Goal: Information Seeking & Learning: Learn about a topic

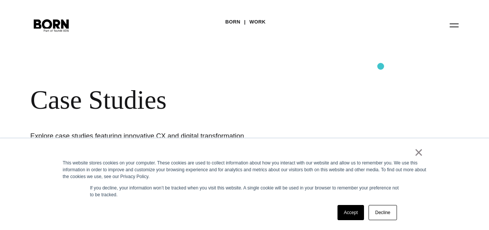
scroll to position [15, 0]
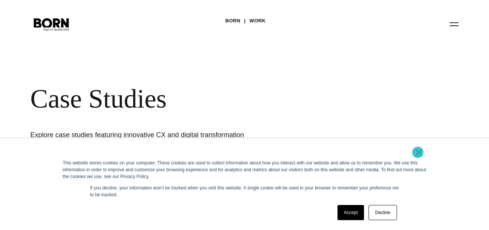
click at [418, 152] on link "×" at bounding box center [418, 152] width 9 height 7
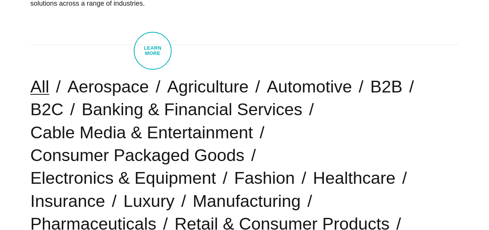
scroll to position [167, 0]
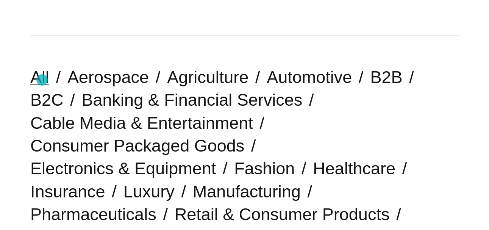
click at [42, 80] on link "All" at bounding box center [39, 76] width 19 height 19
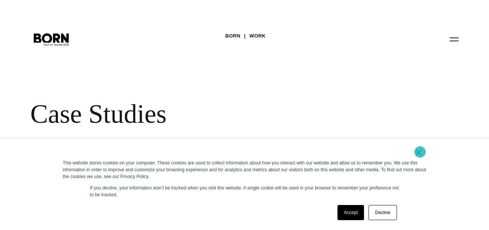
click at [420, 152] on link "×" at bounding box center [418, 152] width 9 height 7
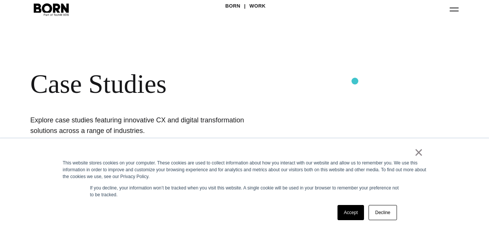
scroll to position [30, 0]
click at [421, 155] on link "×" at bounding box center [418, 152] width 9 height 7
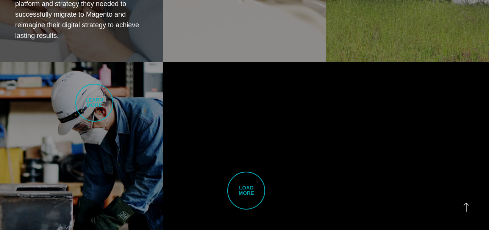
scroll to position [1697, 0]
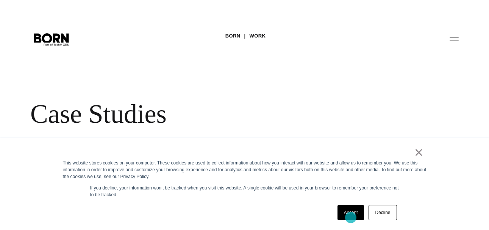
click at [351, 217] on link "Accept" at bounding box center [351, 212] width 27 height 15
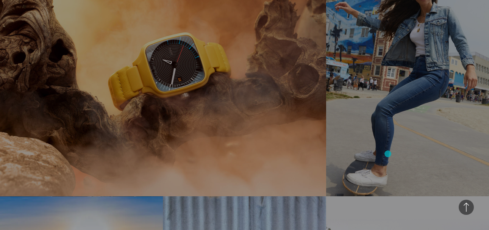
scroll to position [576, 0]
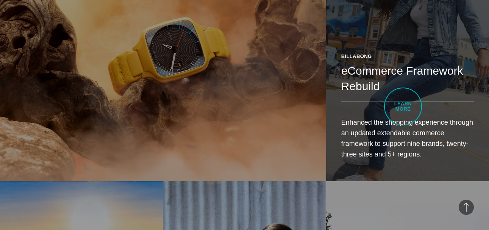
click at [403, 106] on div "Billabong eCommerce Framework Rebuild Enhanced the shopping experience through …" at bounding box center [407, 109] width 163 height 143
